Goal: Information Seeking & Learning: Find specific page/section

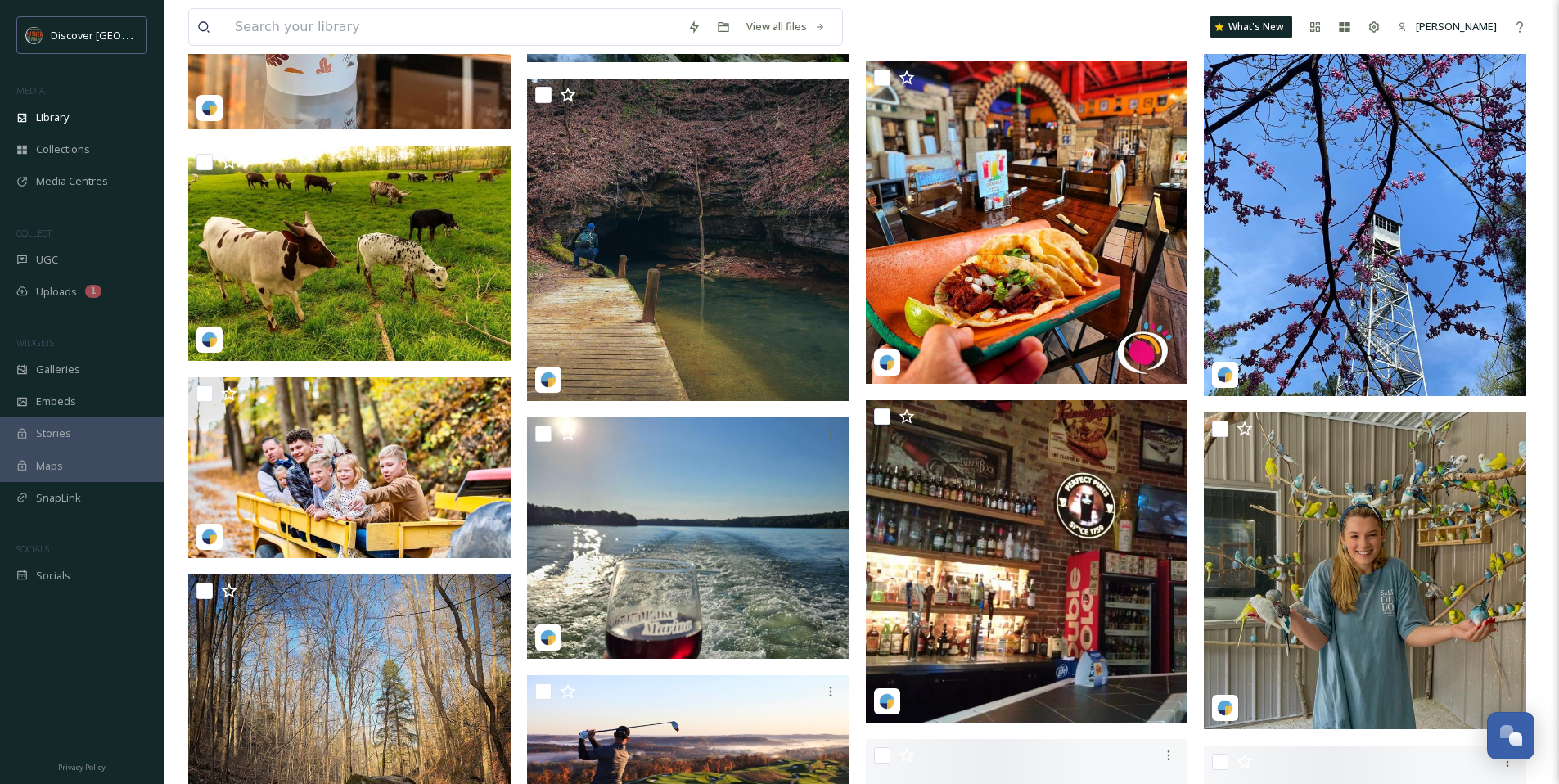
scroll to position [10760, 0]
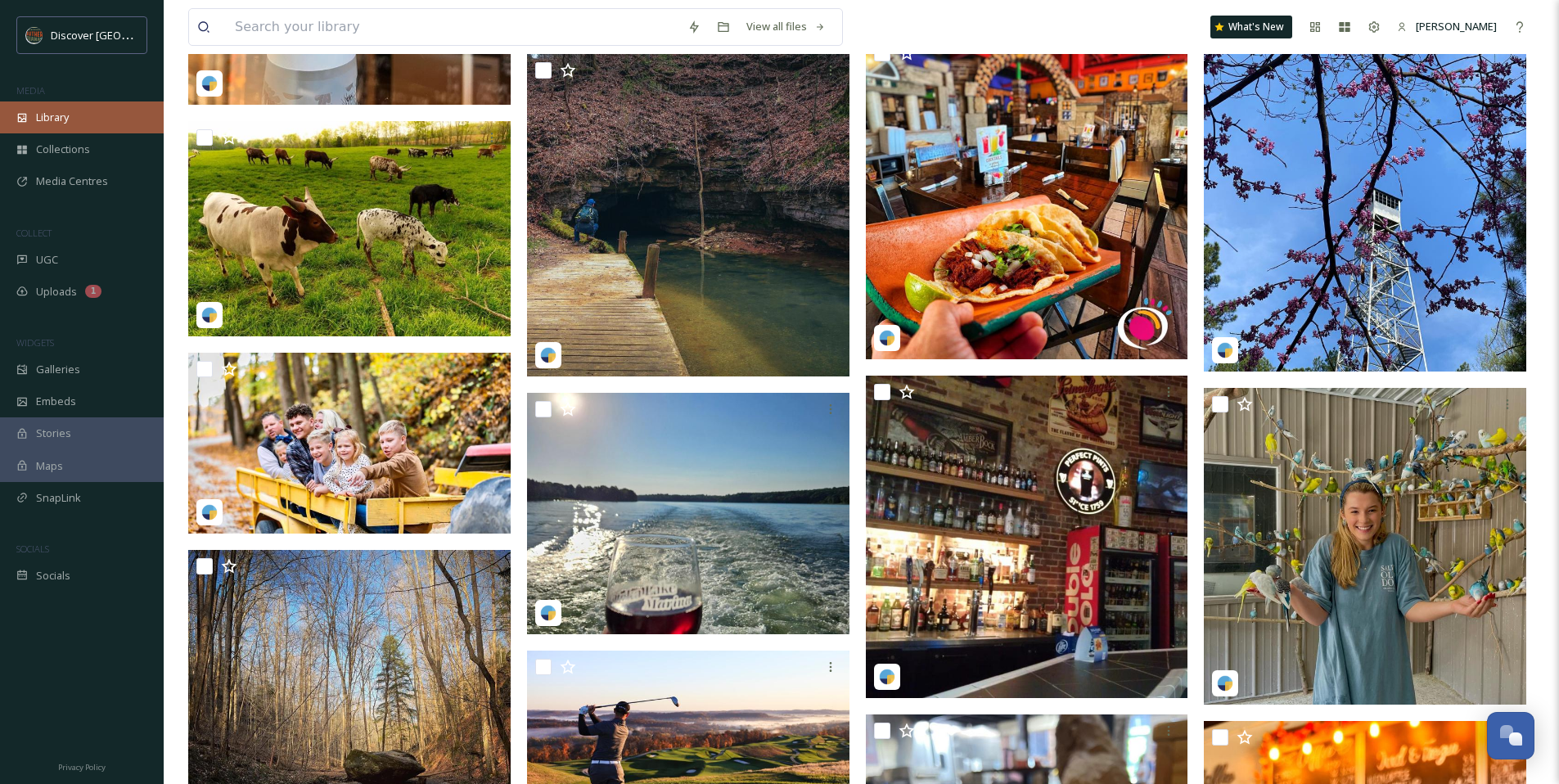
click at [86, 112] on div "Library" at bounding box center [82, 117] width 164 height 32
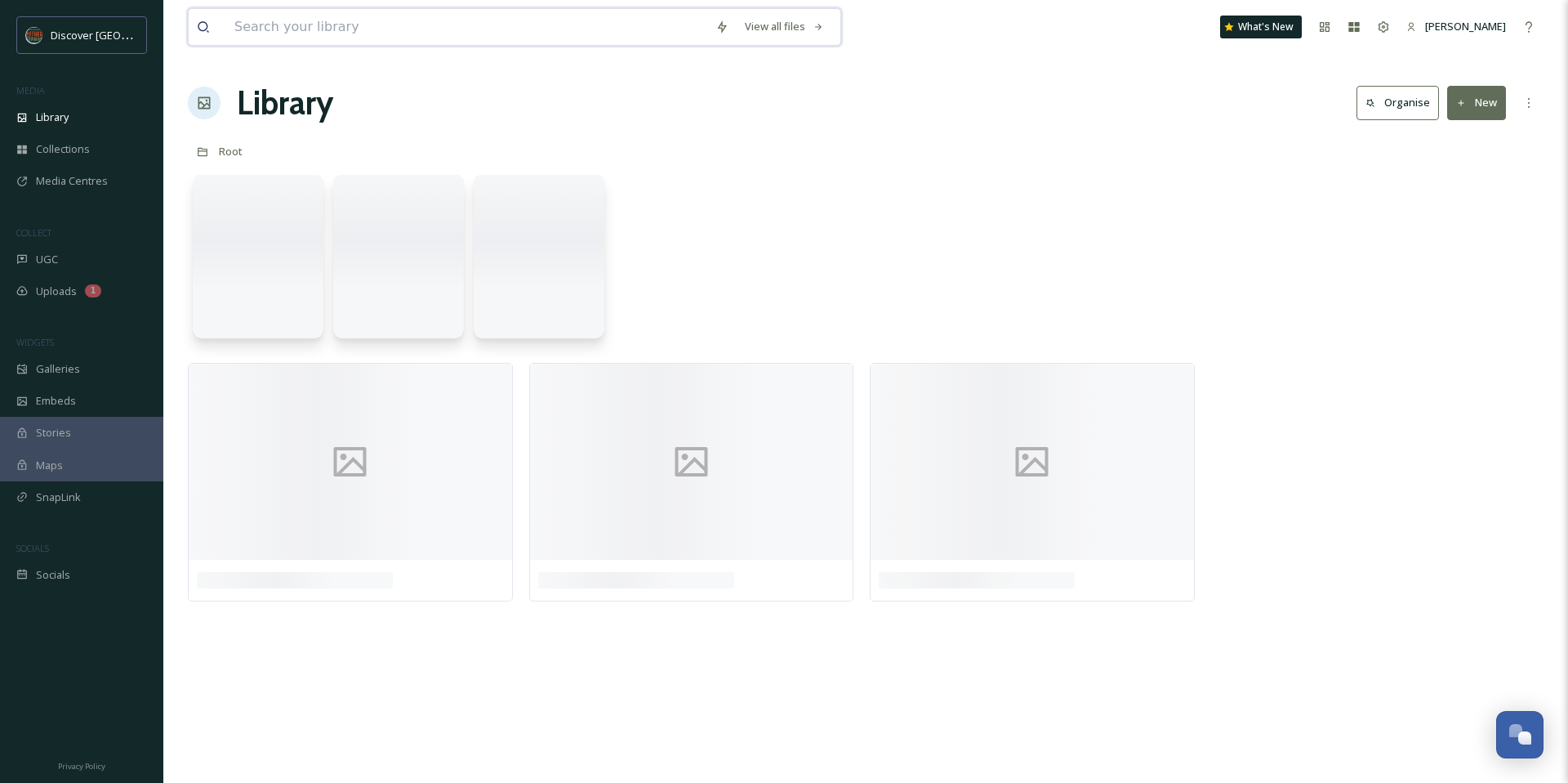
click at [619, 34] on input at bounding box center [466, 27] width 481 height 36
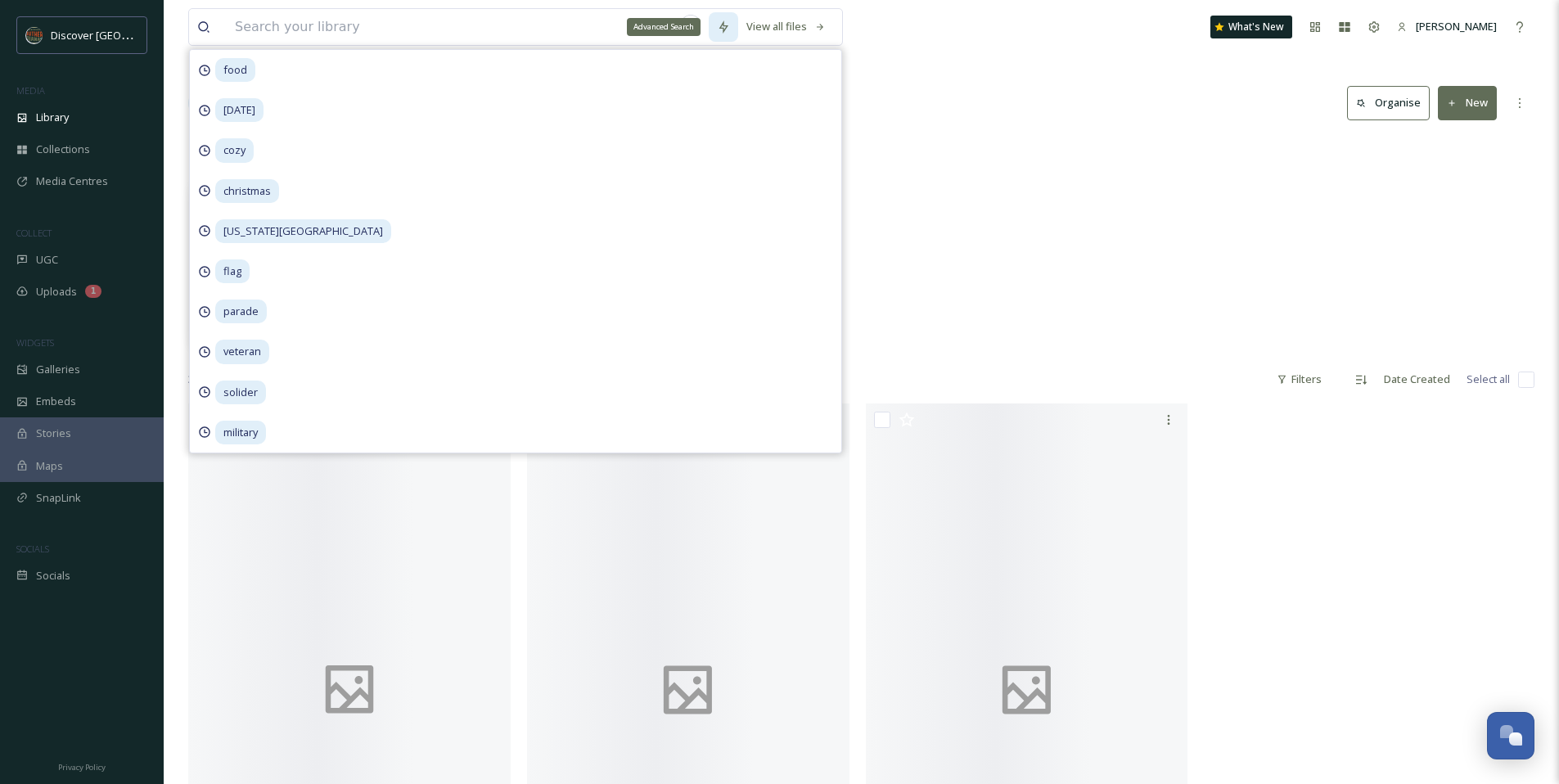
click at [715, 32] on div "Advanced Search" at bounding box center [723, 27] width 29 height 29
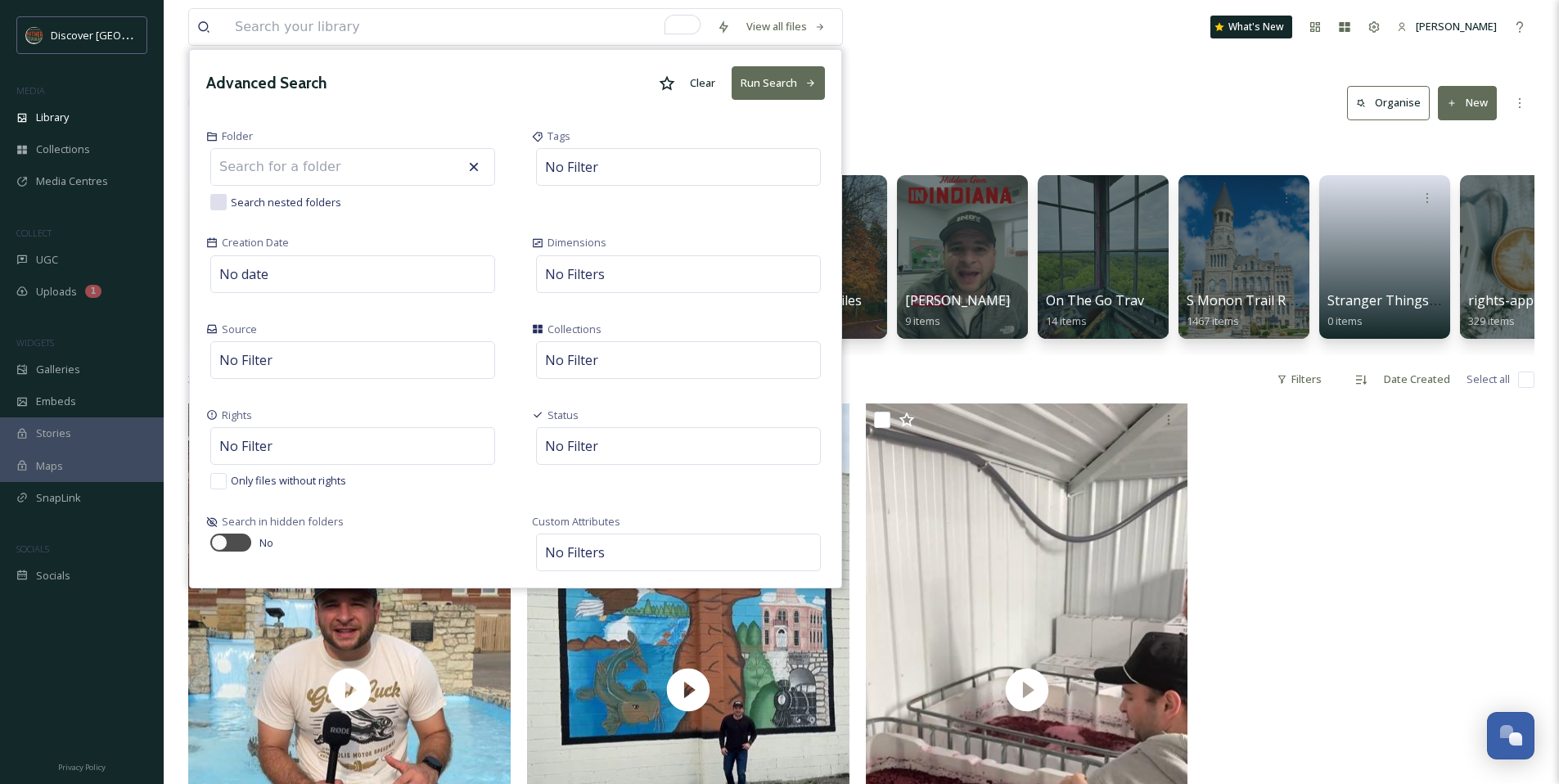
click at [653, 76] on div at bounding box center [667, 83] width 29 height 29
click at [783, 89] on button "Run Search" at bounding box center [778, 82] width 94 height 33
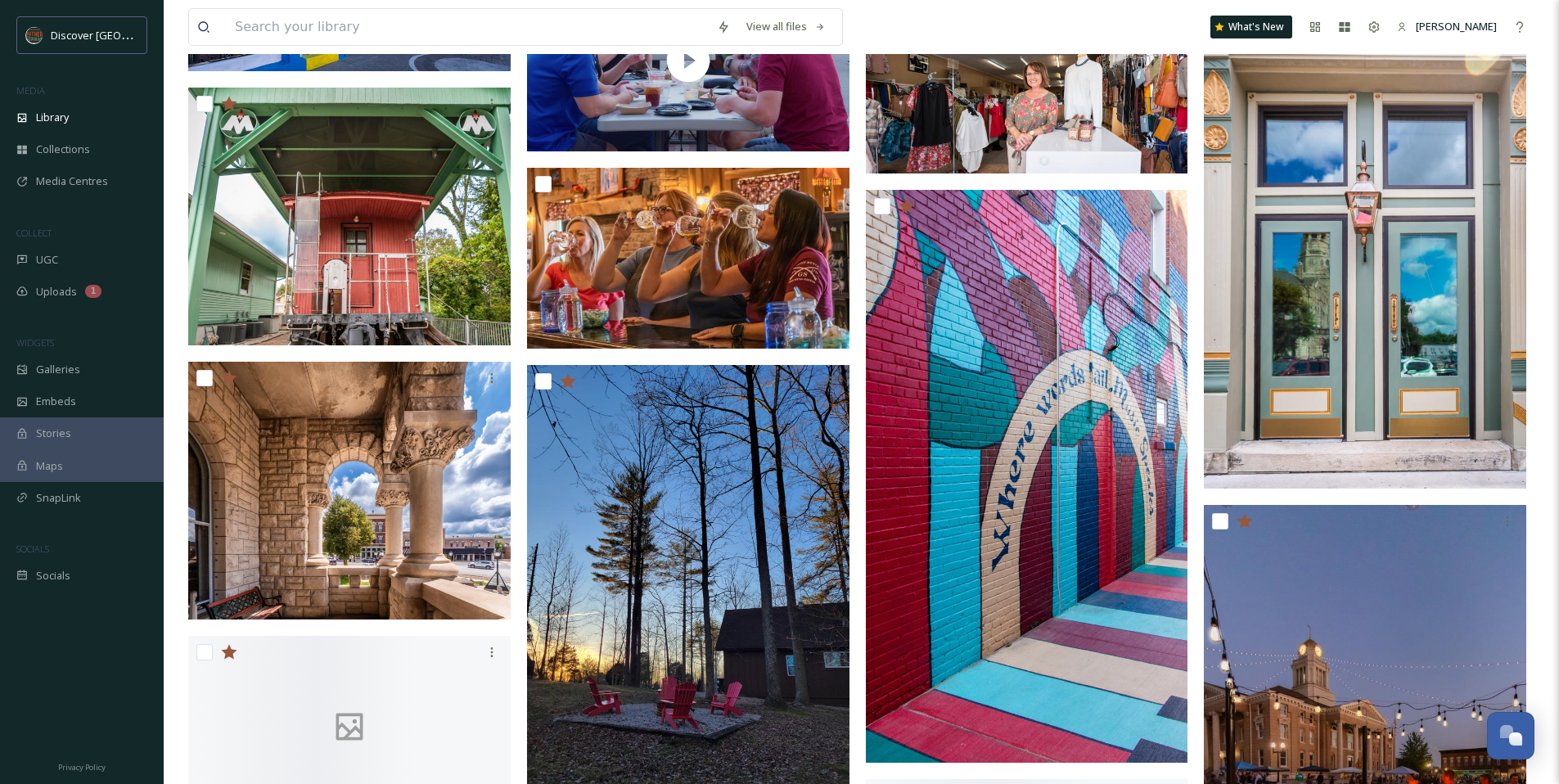
scroll to position [1535, 0]
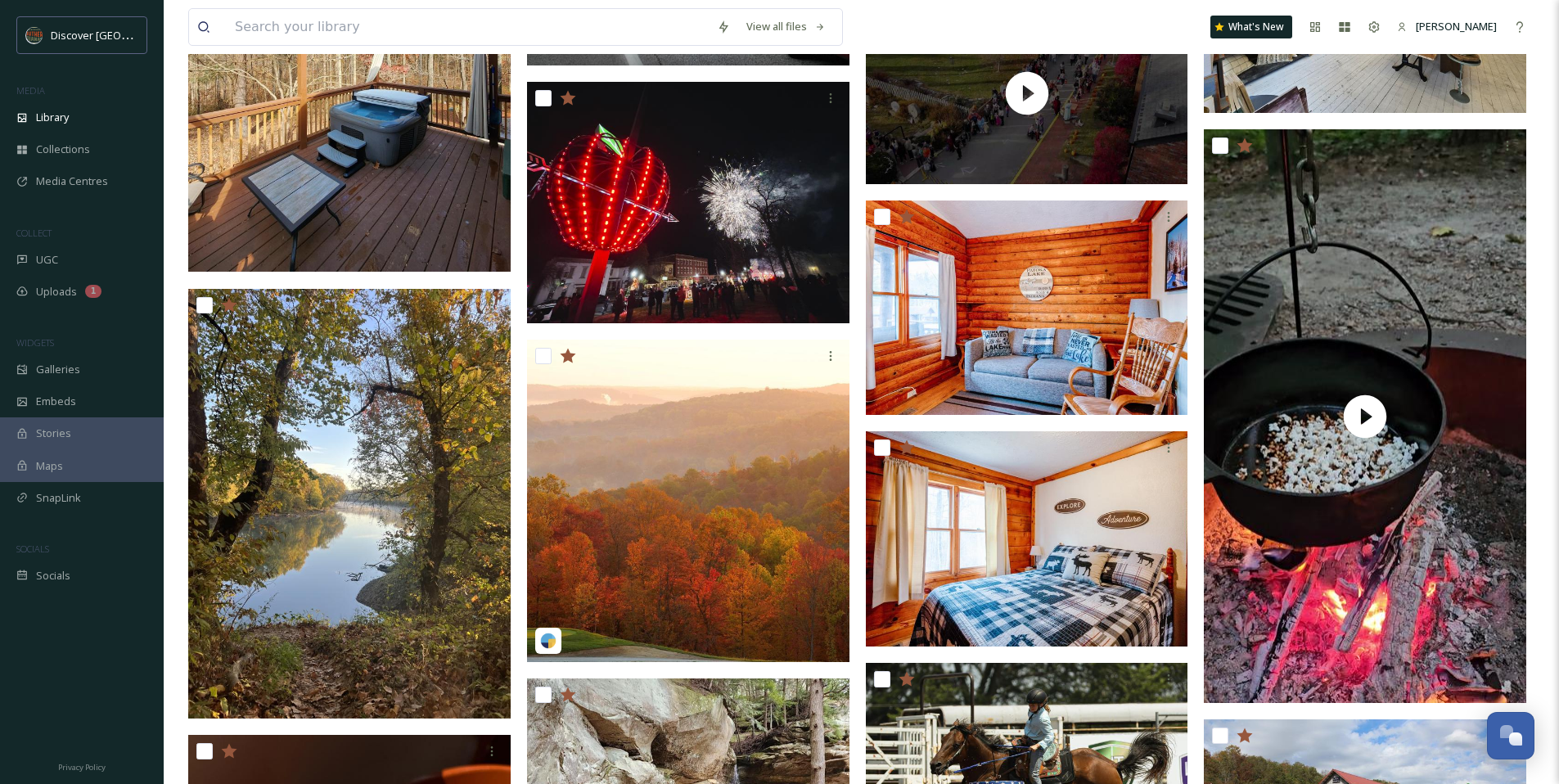
click at [485, 196] on img at bounding box center [349, 57] width 322 height 429
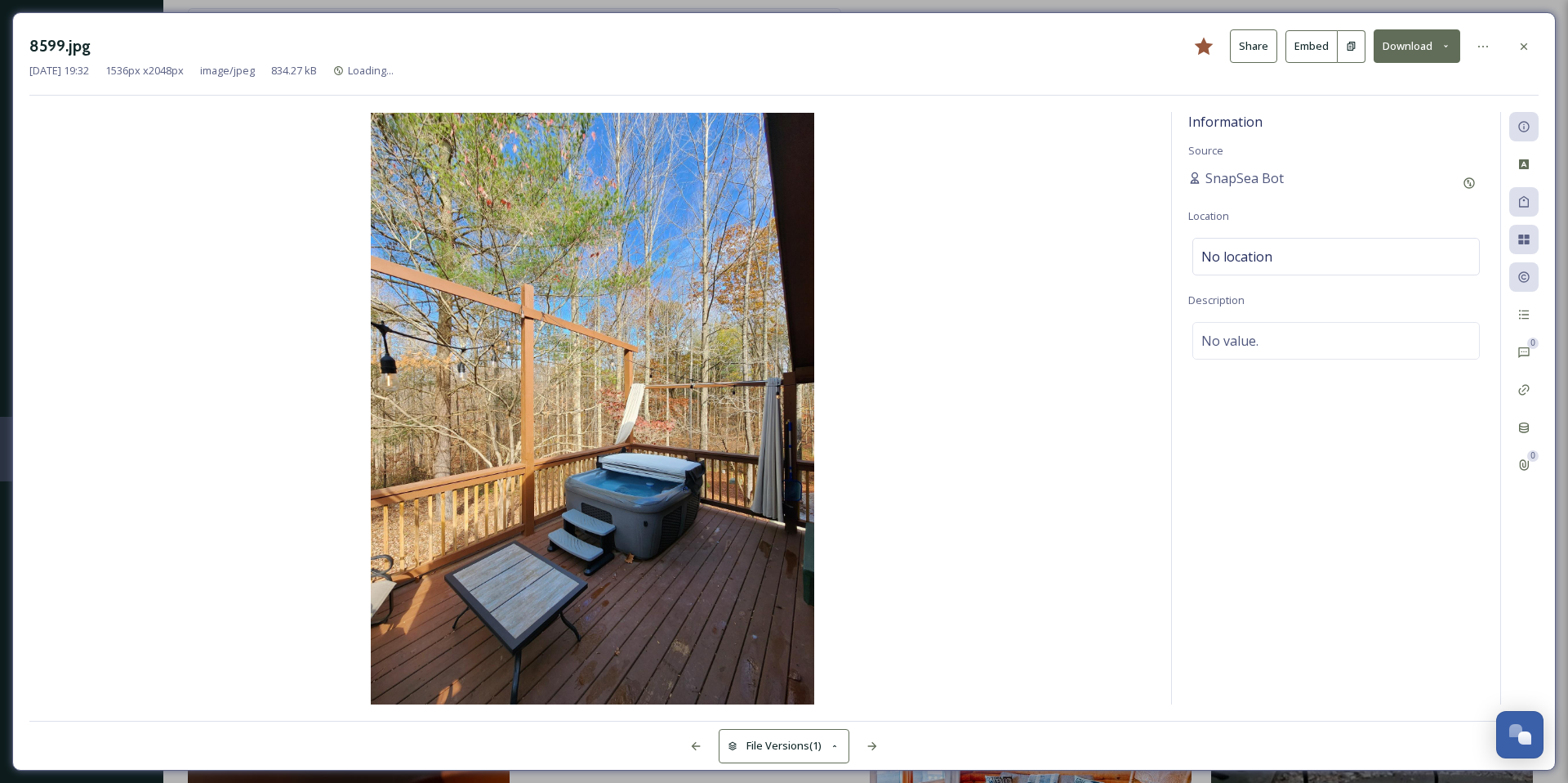
scroll to position [2437, 0]
click at [1520, 45] on icon at bounding box center [1523, 46] width 13 height 13
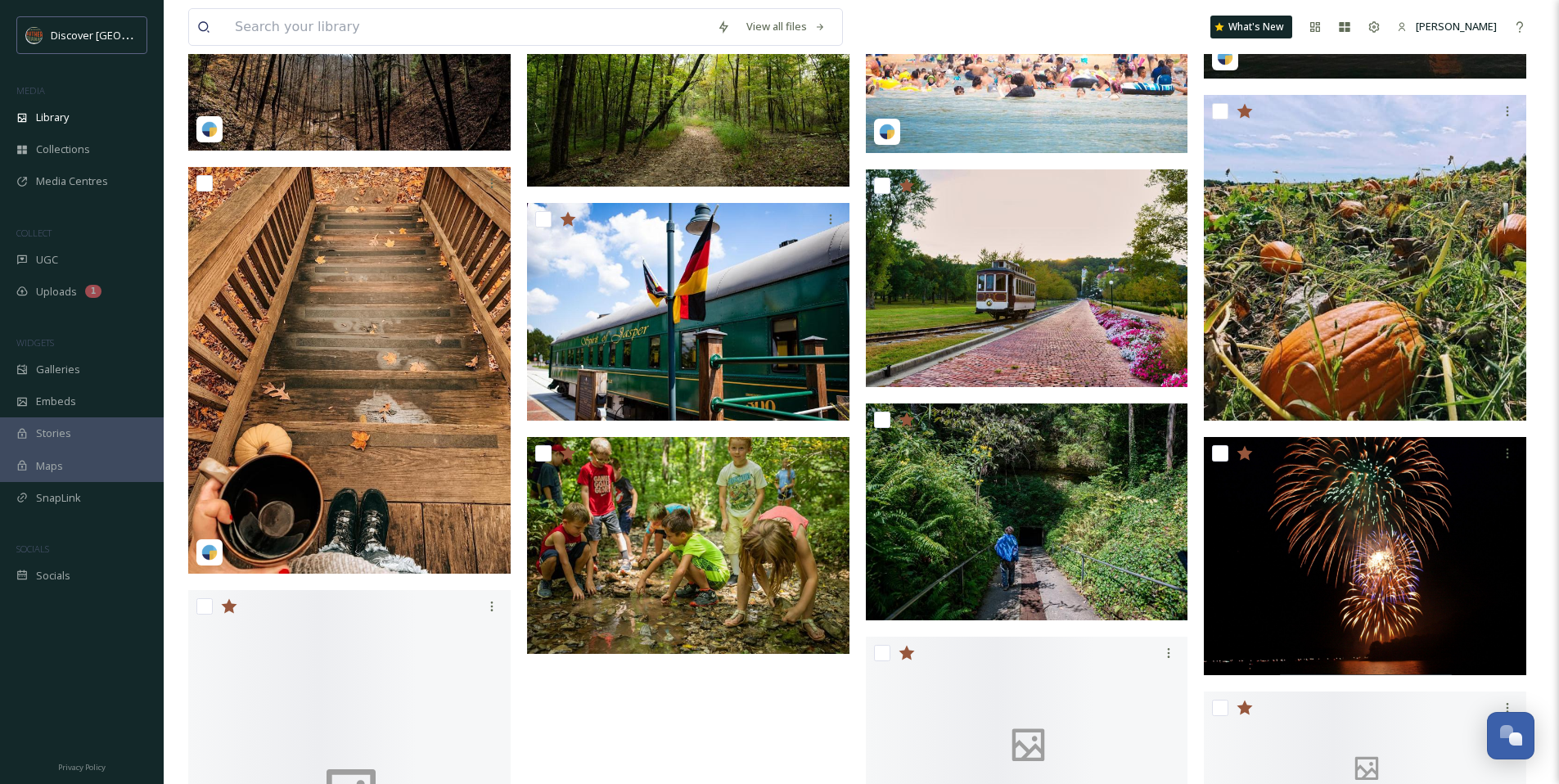
scroll to position [5746, 0]
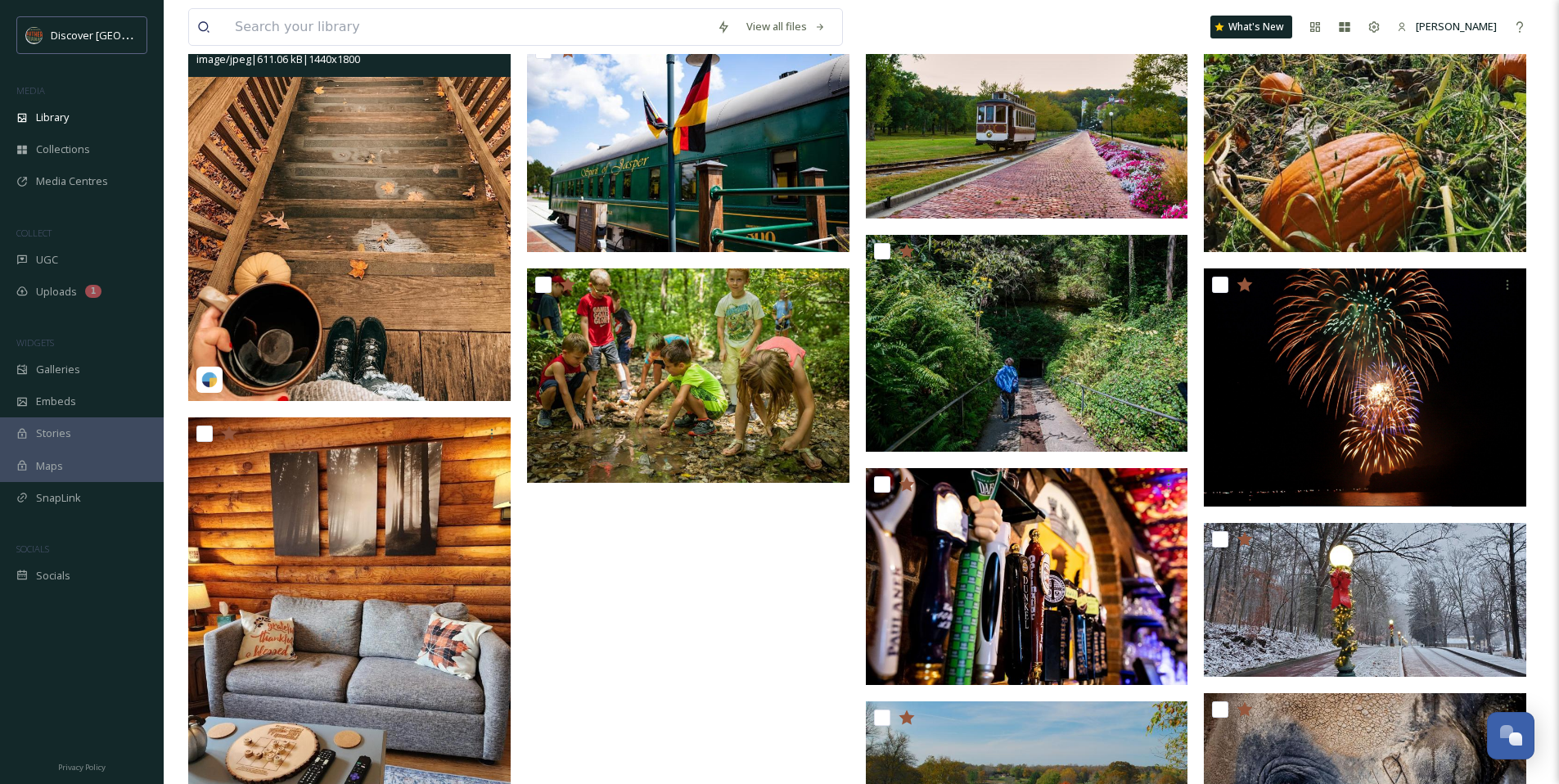
click at [361, 293] on img at bounding box center [349, 200] width 322 height 404
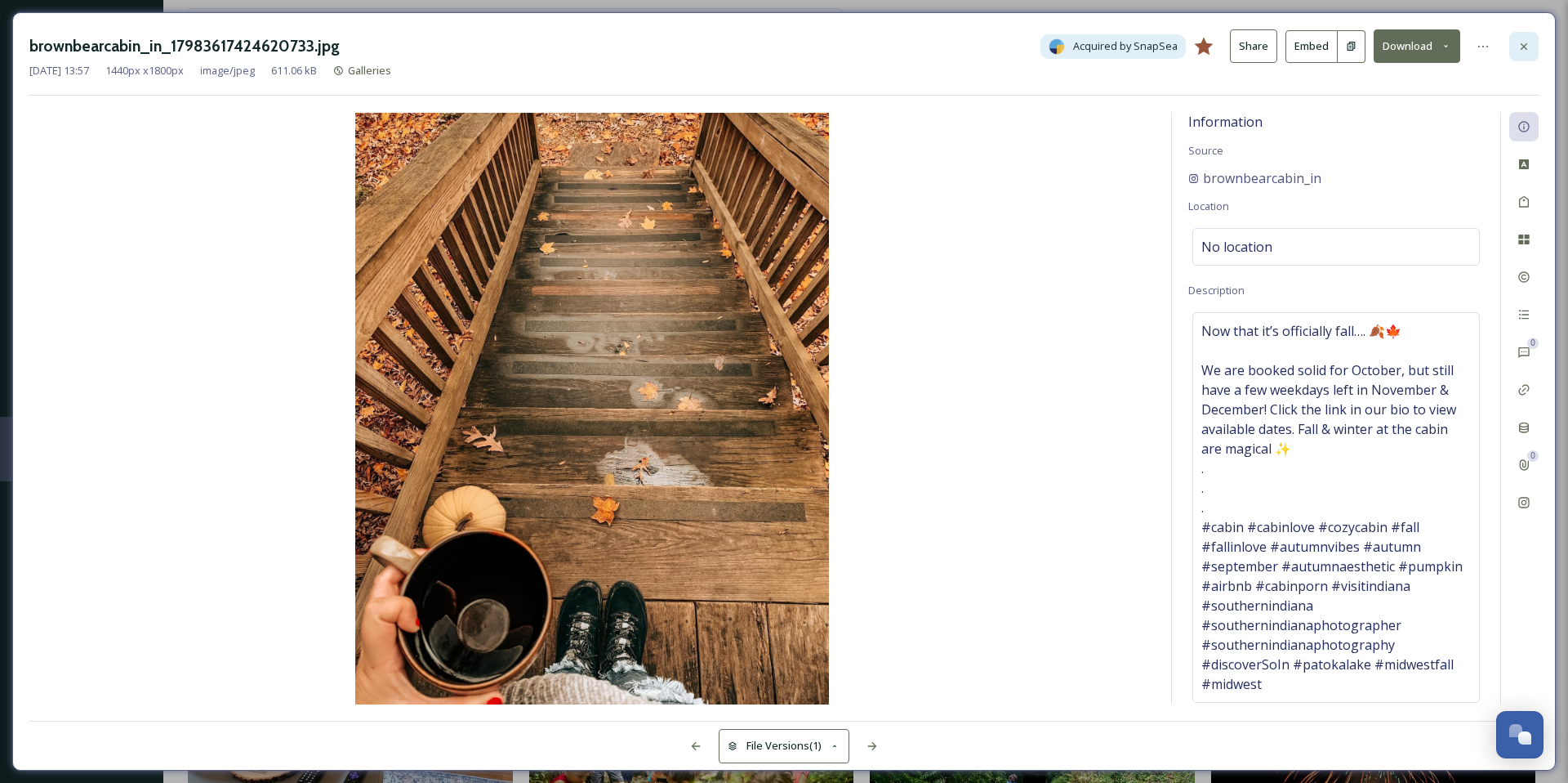
click at [1532, 55] on div at bounding box center [1524, 46] width 29 height 29
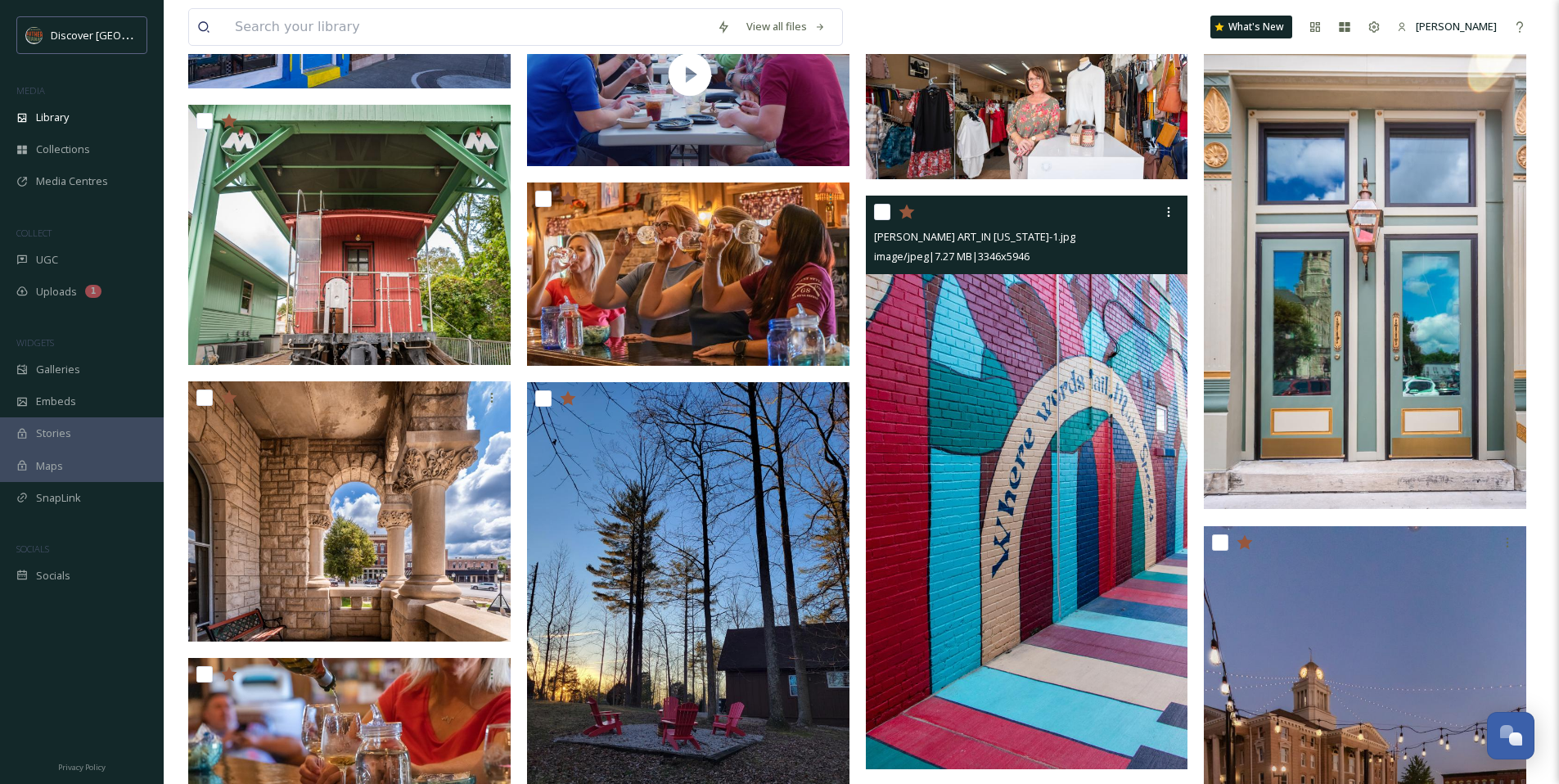
scroll to position [1444, 0]
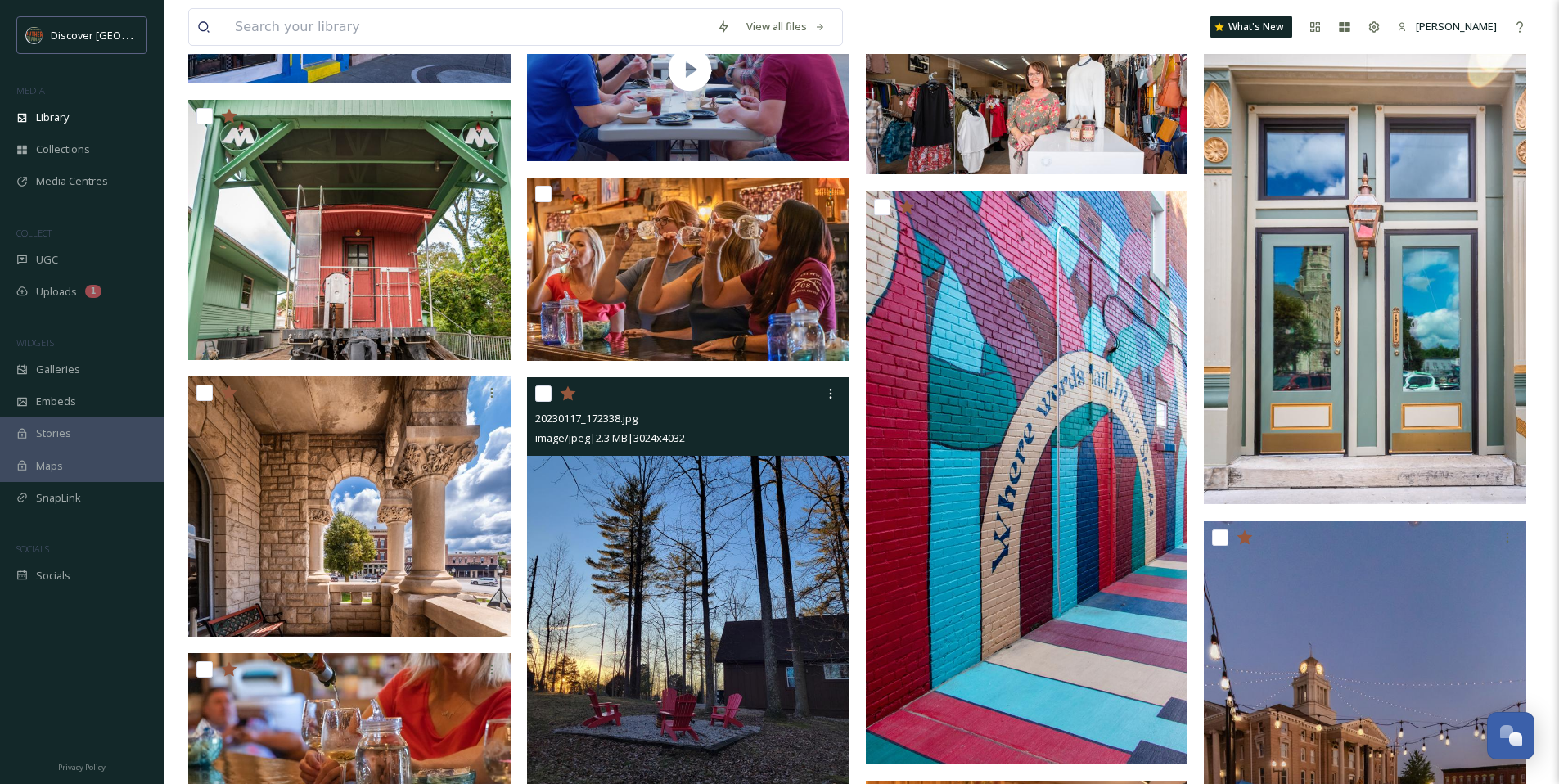
click at [774, 505] on img at bounding box center [688, 592] width 322 height 429
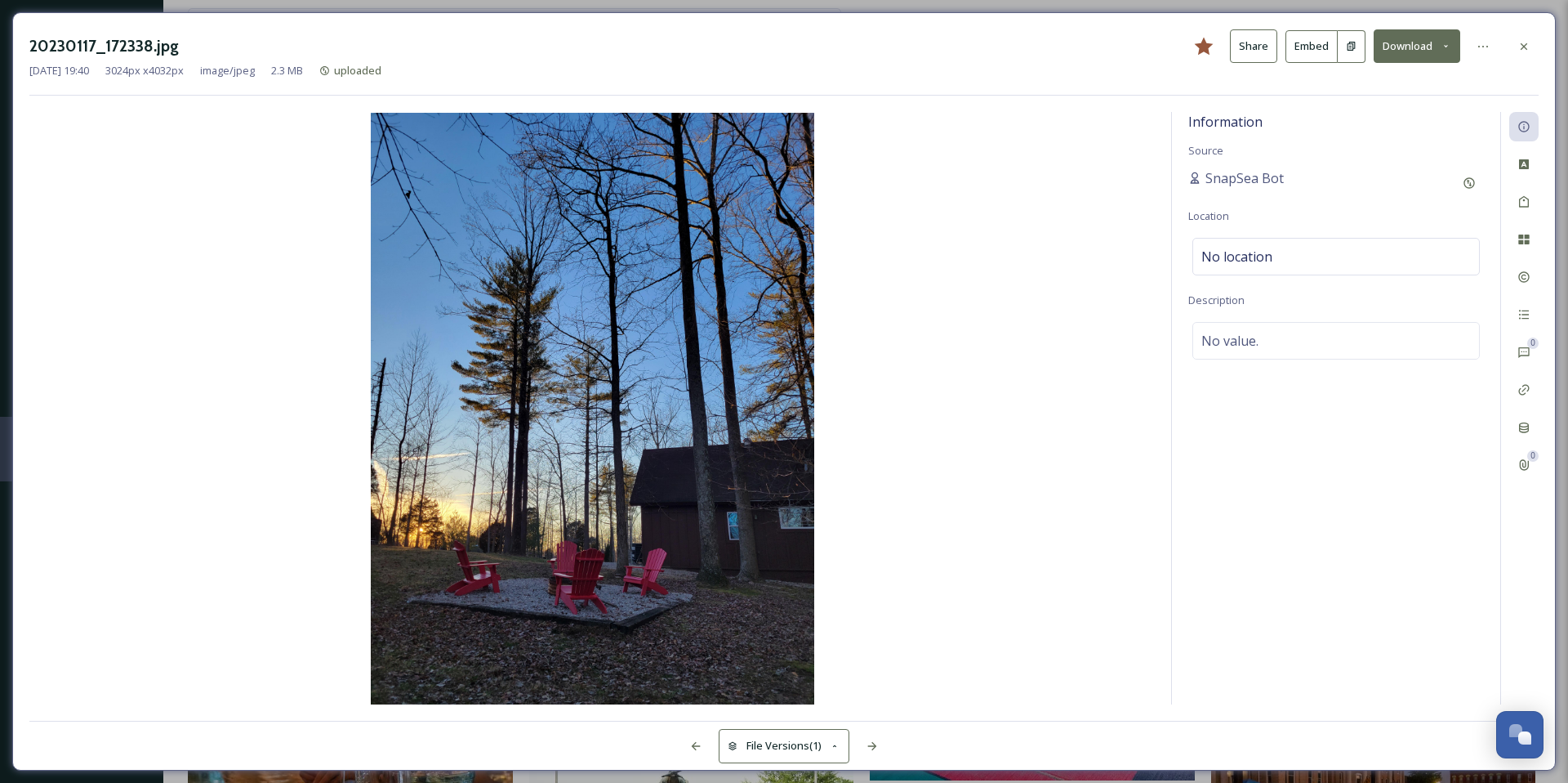
click at [606, 450] on img at bounding box center [592, 408] width 1126 height 592
click at [1531, 50] on div at bounding box center [1524, 46] width 29 height 29
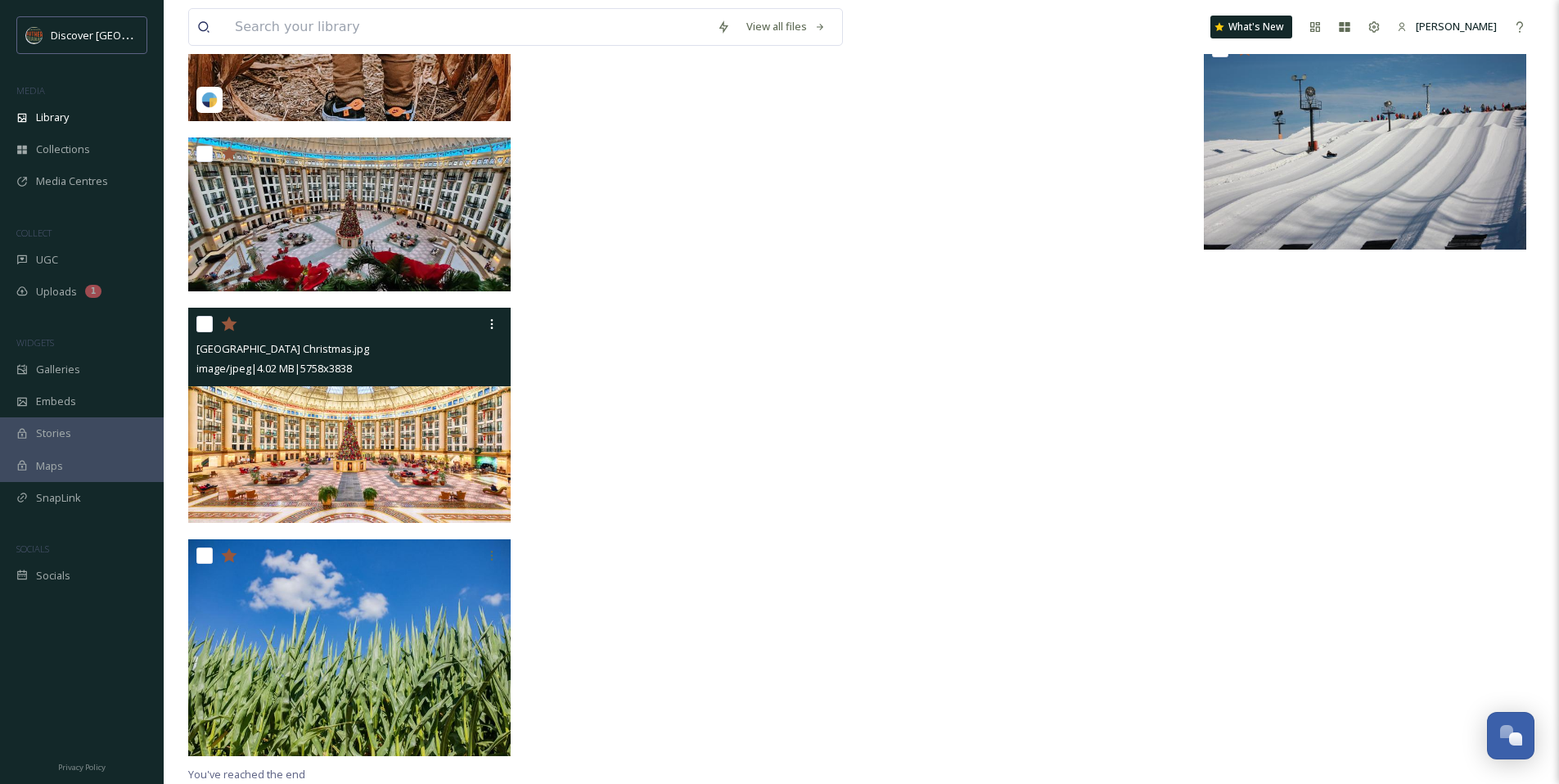
scroll to position [7029, 0]
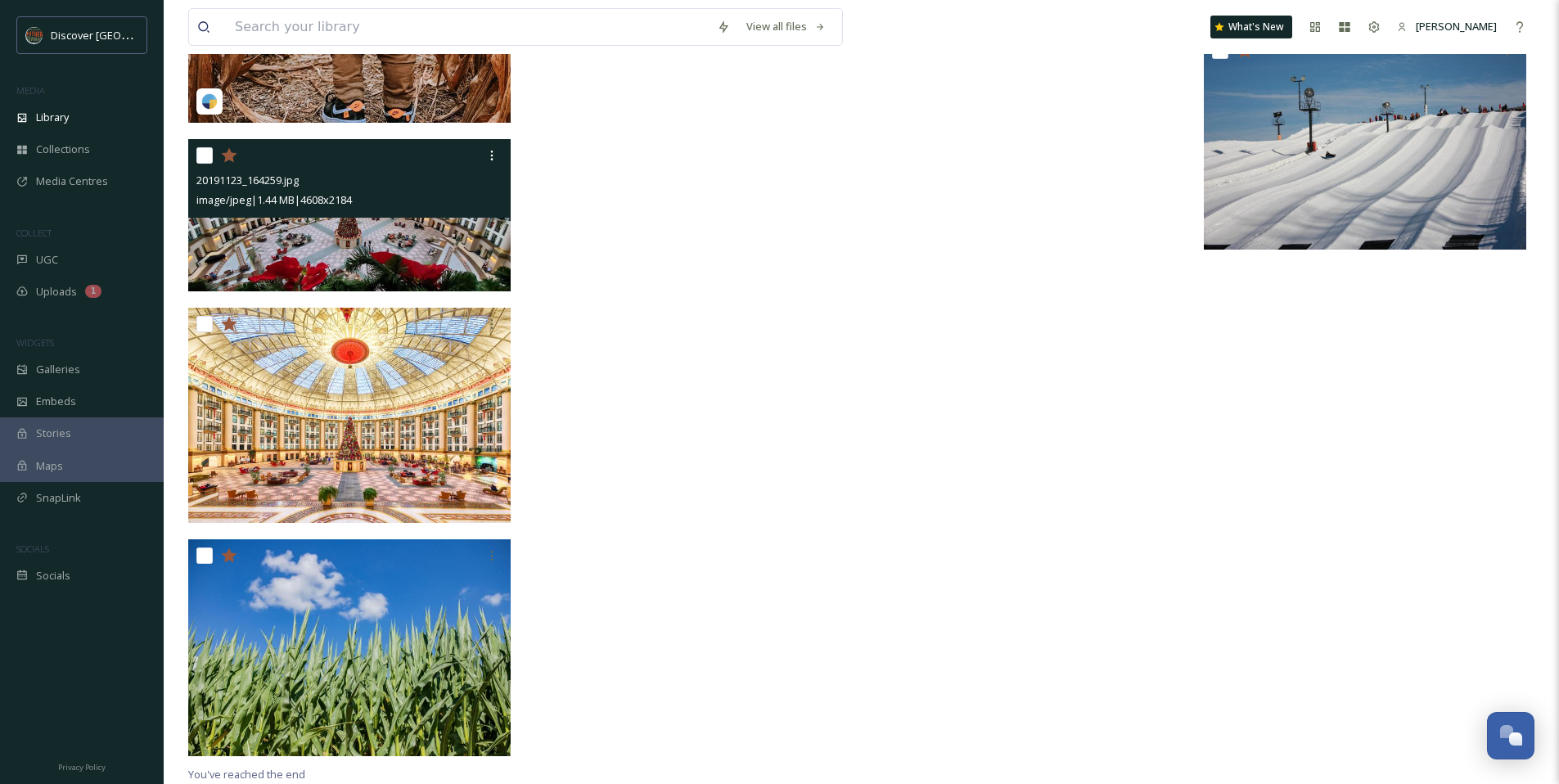
click at [465, 259] on img at bounding box center [349, 215] width 322 height 153
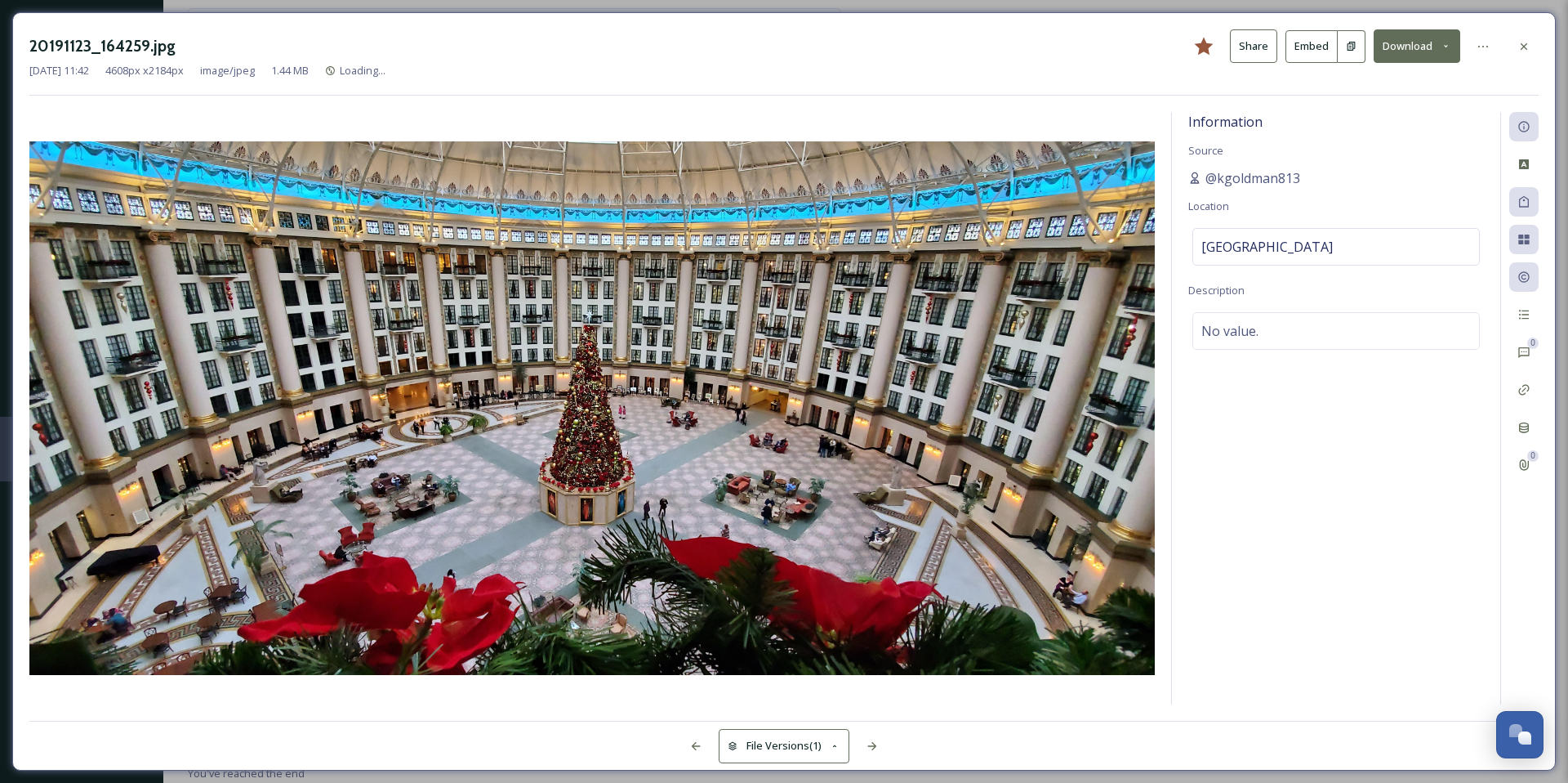
scroll to position [6853, 0]
click at [1521, 40] on icon at bounding box center [1523, 46] width 13 height 13
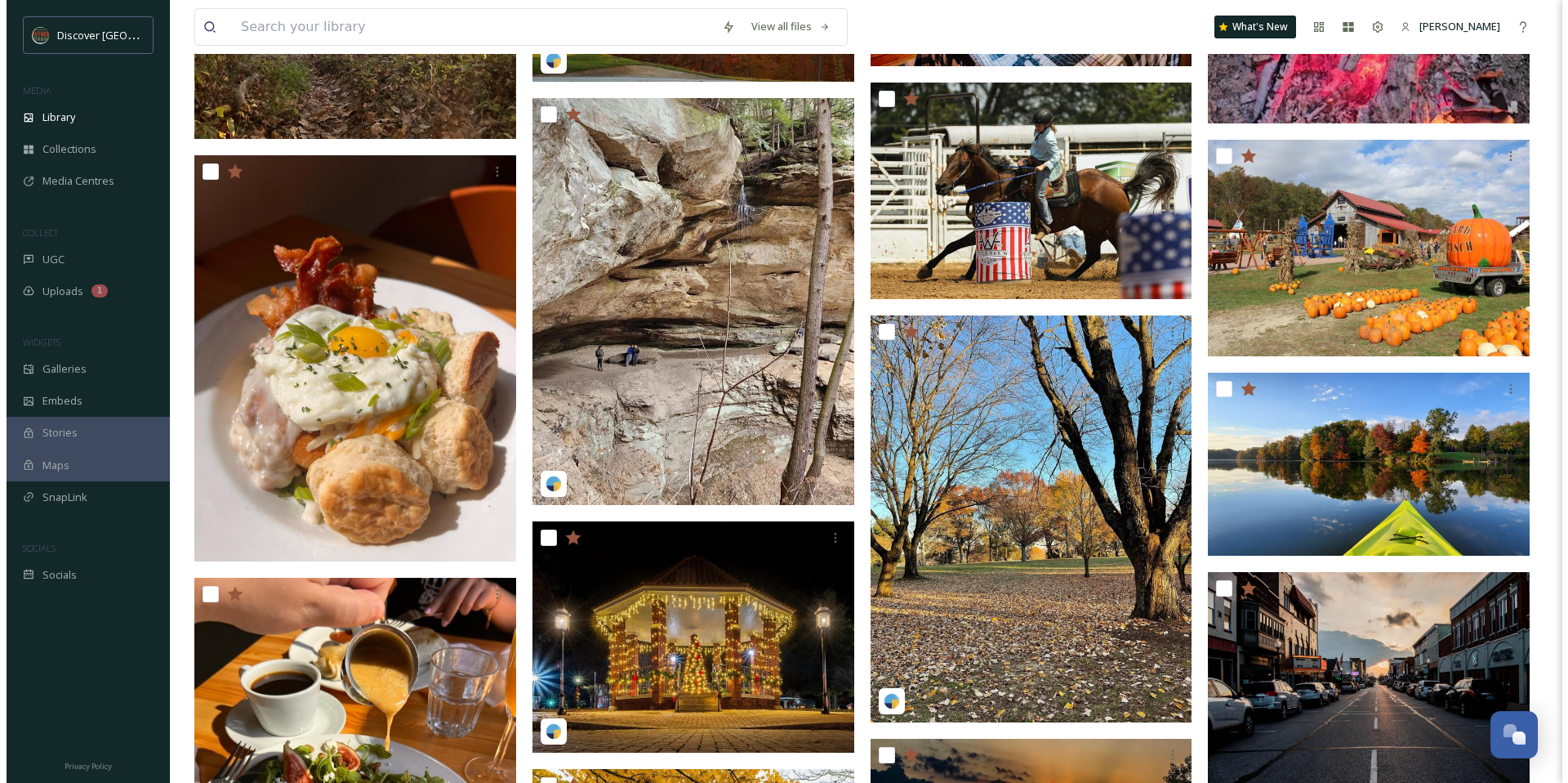
scroll to position [3382, 0]
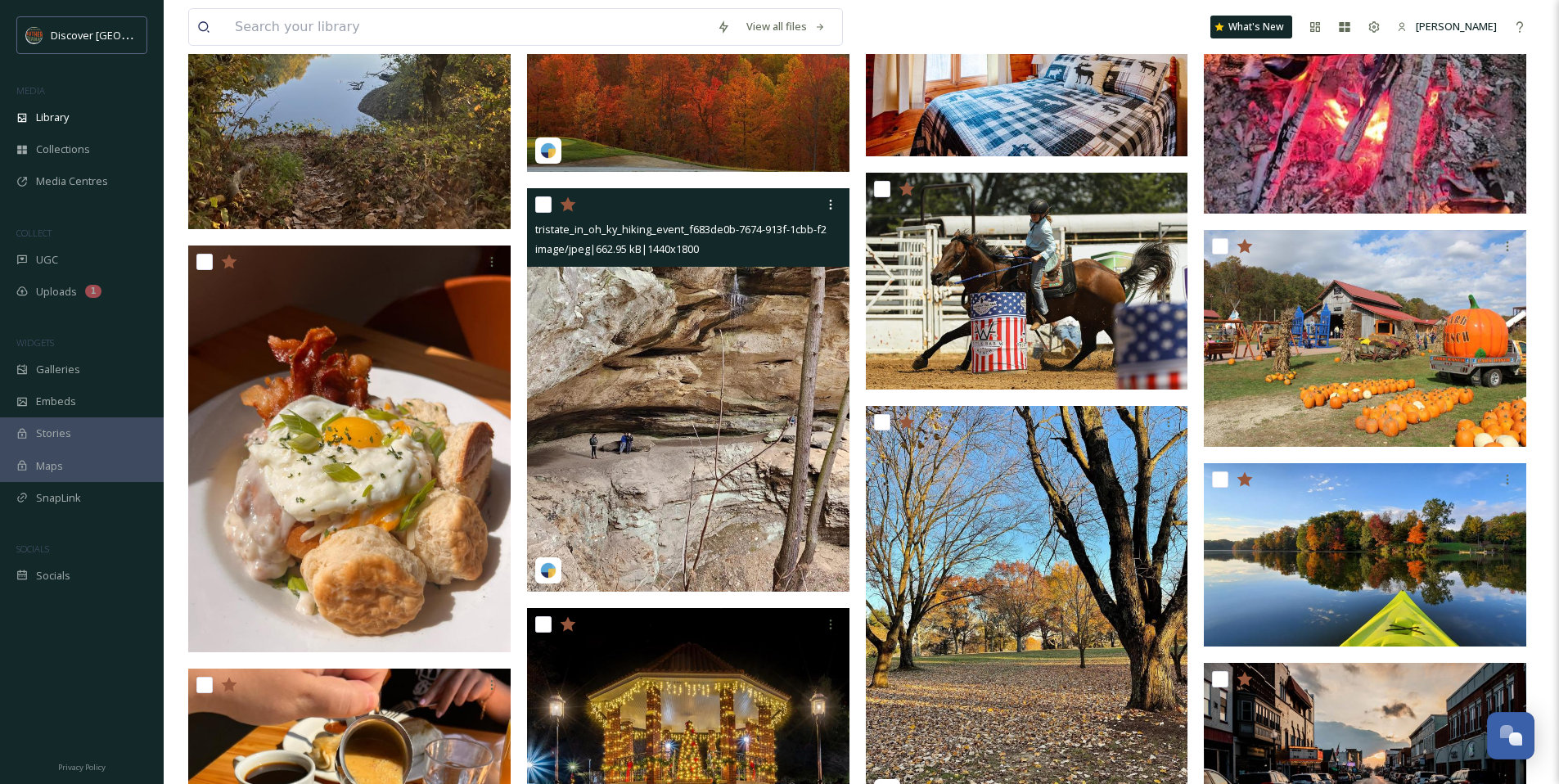
click at [659, 463] on img at bounding box center [688, 390] width 322 height 404
